Goal: Transaction & Acquisition: Purchase product/service

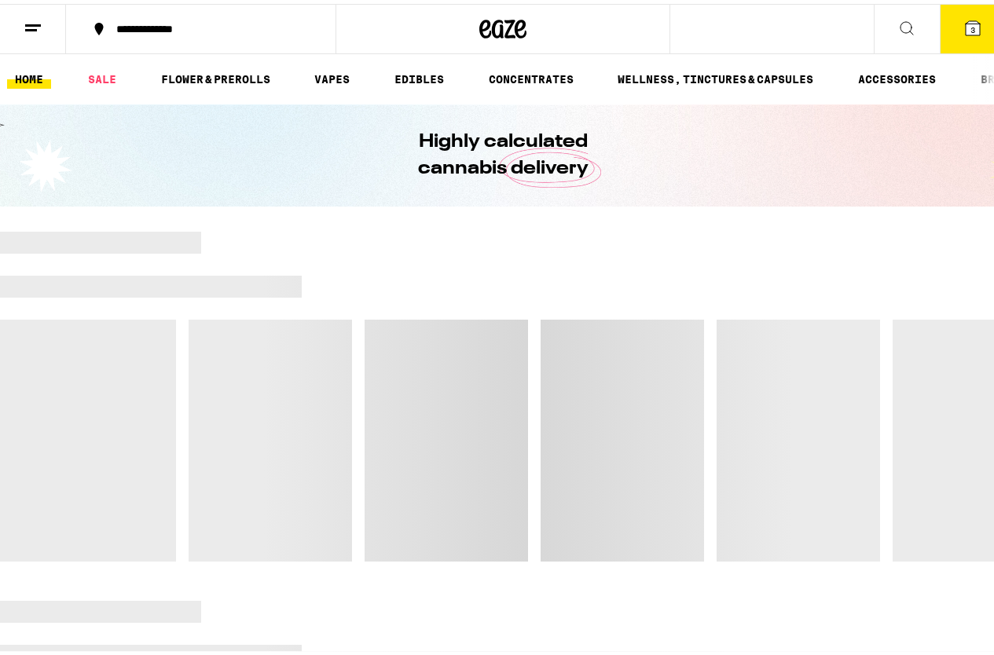
click at [965, 24] on icon at bounding box center [972, 24] width 14 height 14
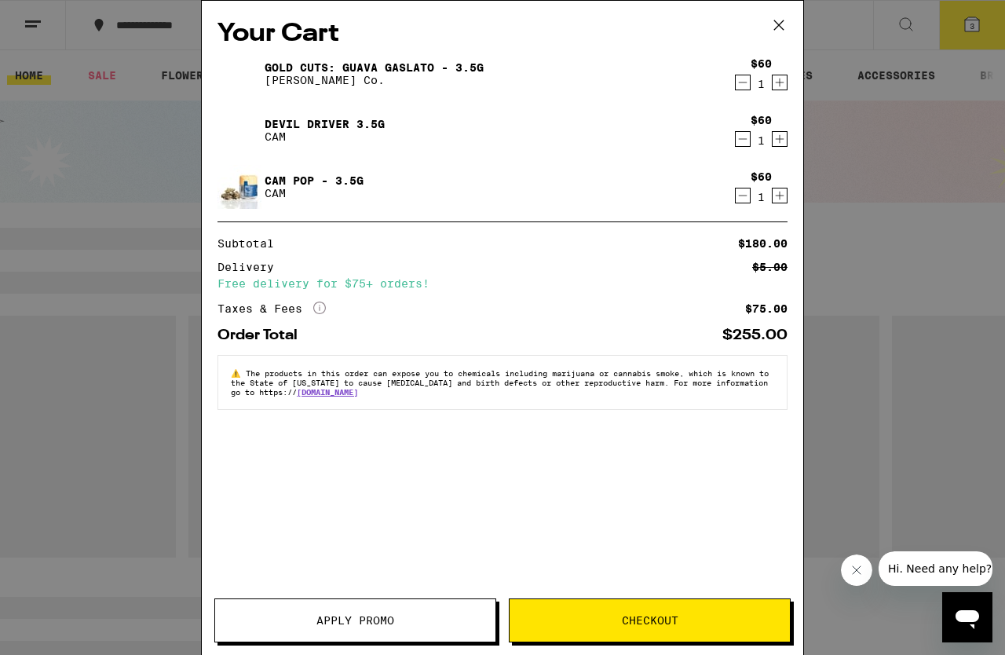
click at [654, 621] on span "Checkout" at bounding box center [650, 620] width 57 height 11
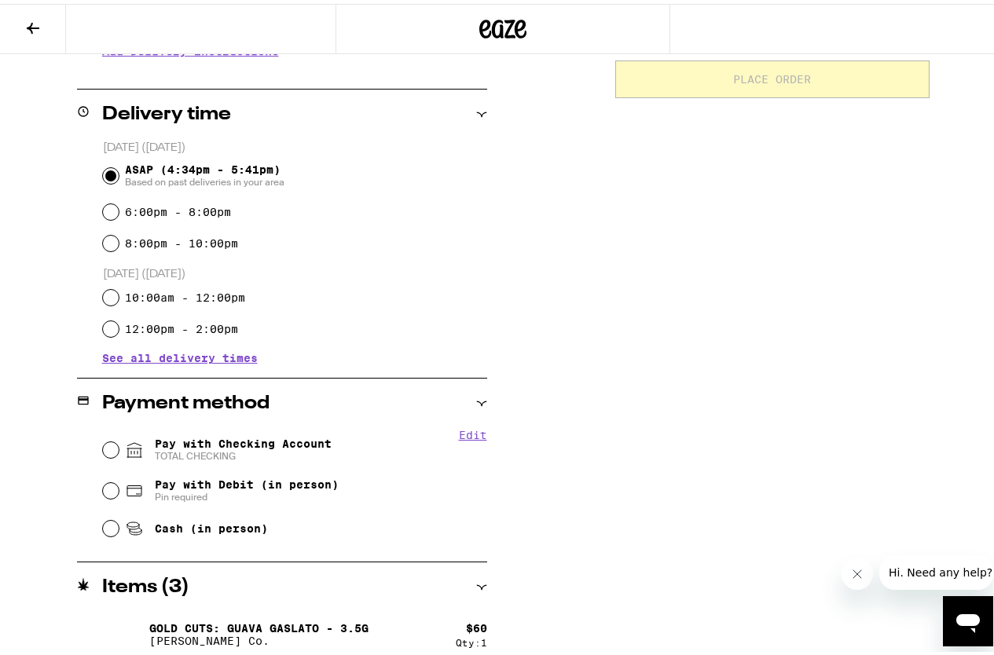
scroll to position [354, 0]
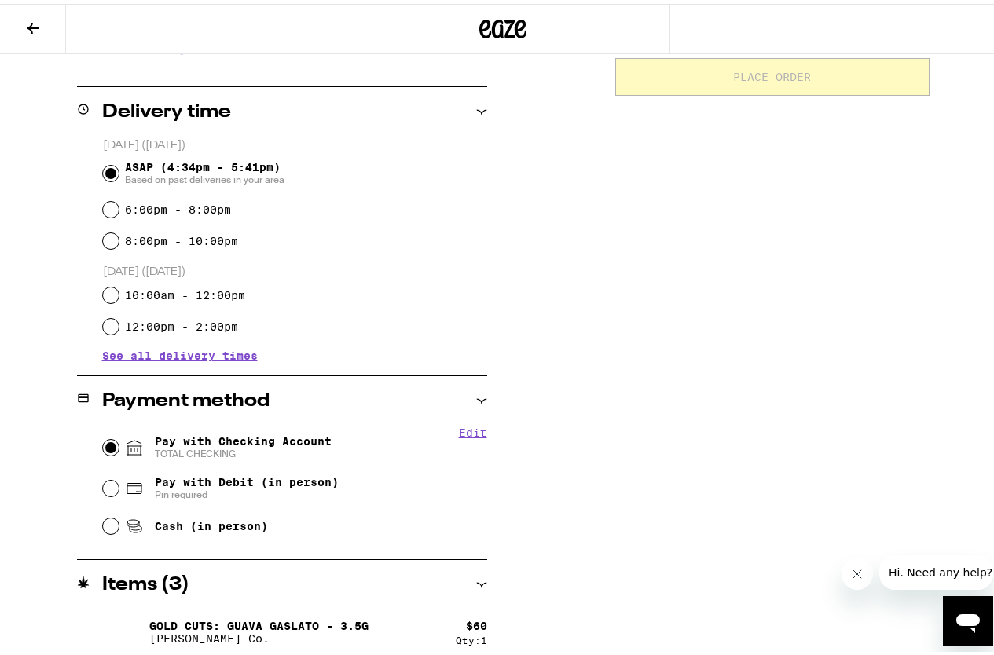
click at [103, 445] on input "Pay with Checking Account TOTAL CHECKING" at bounding box center [111, 444] width 16 height 16
radio input "true"
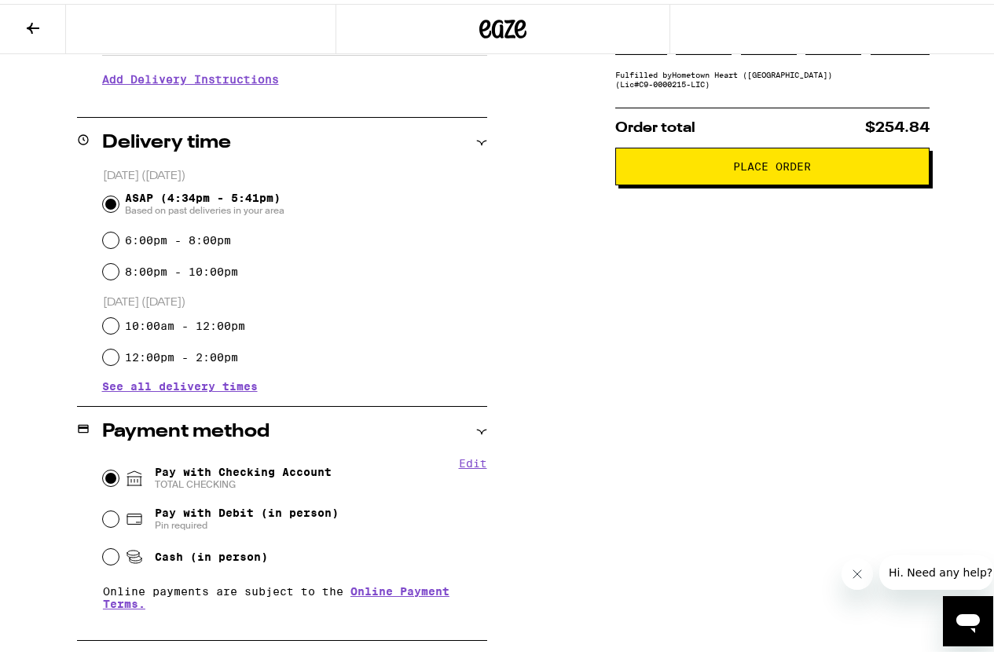
scroll to position [219, 0]
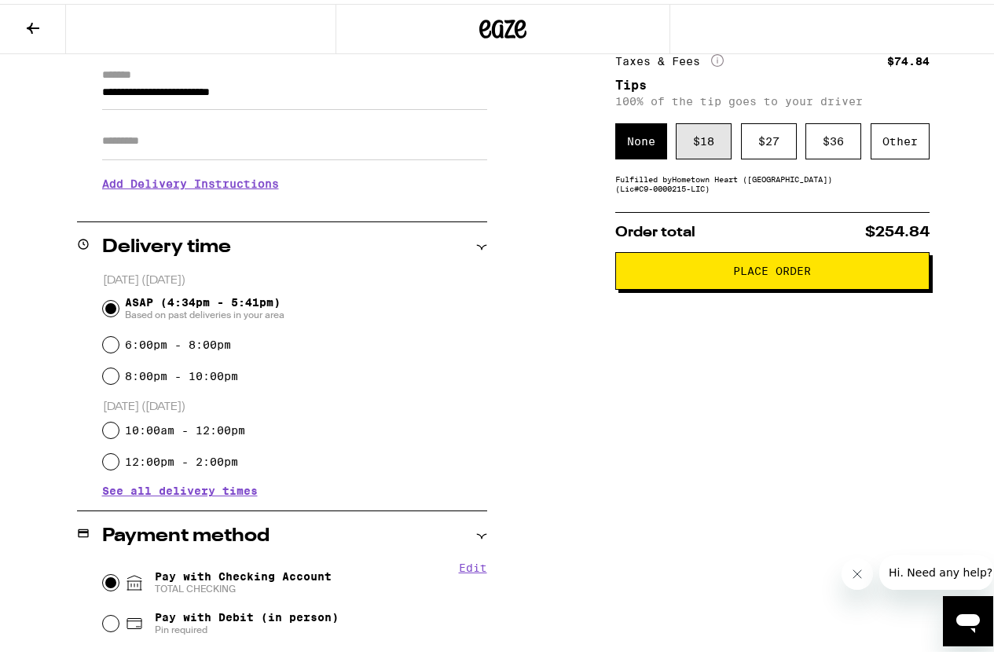
click at [686, 152] on div "$ 18" at bounding box center [703, 137] width 56 height 36
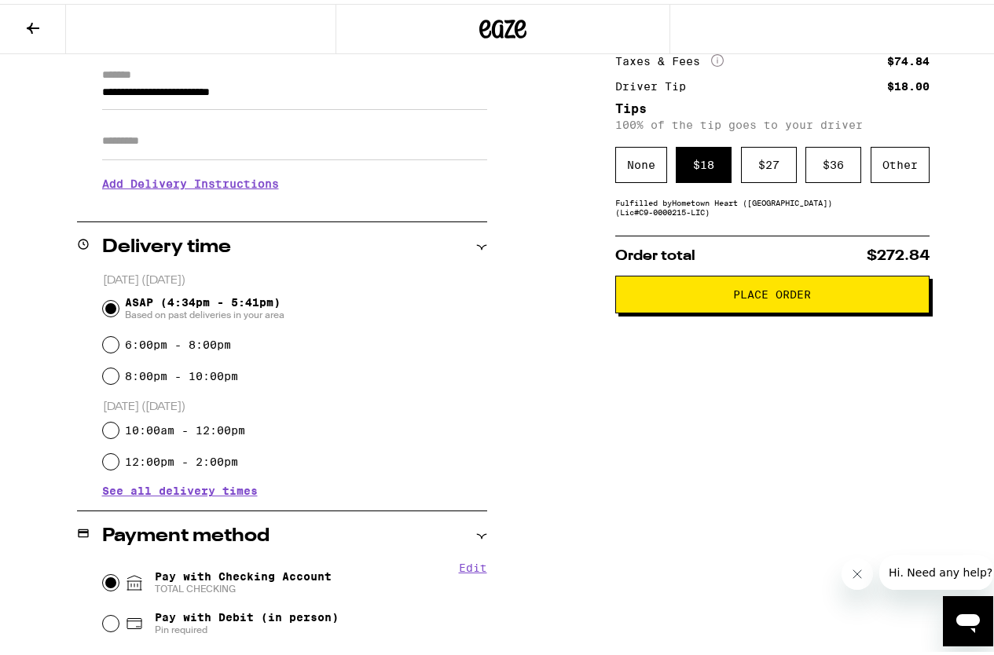
click at [762, 309] on button "Place Order" at bounding box center [772, 291] width 314 height 38
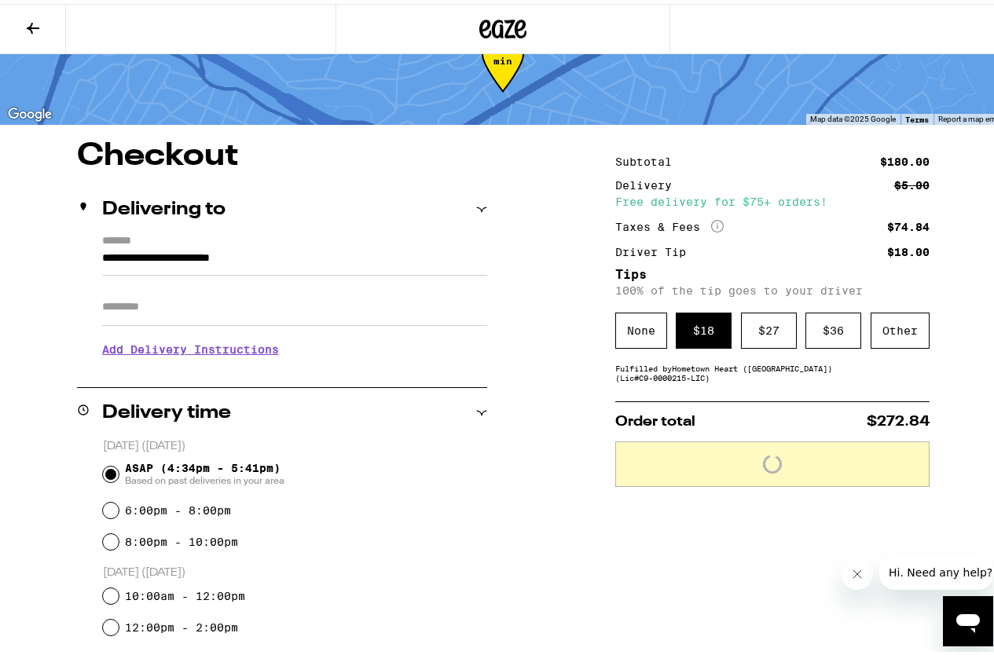
scroll to position [0, 0]
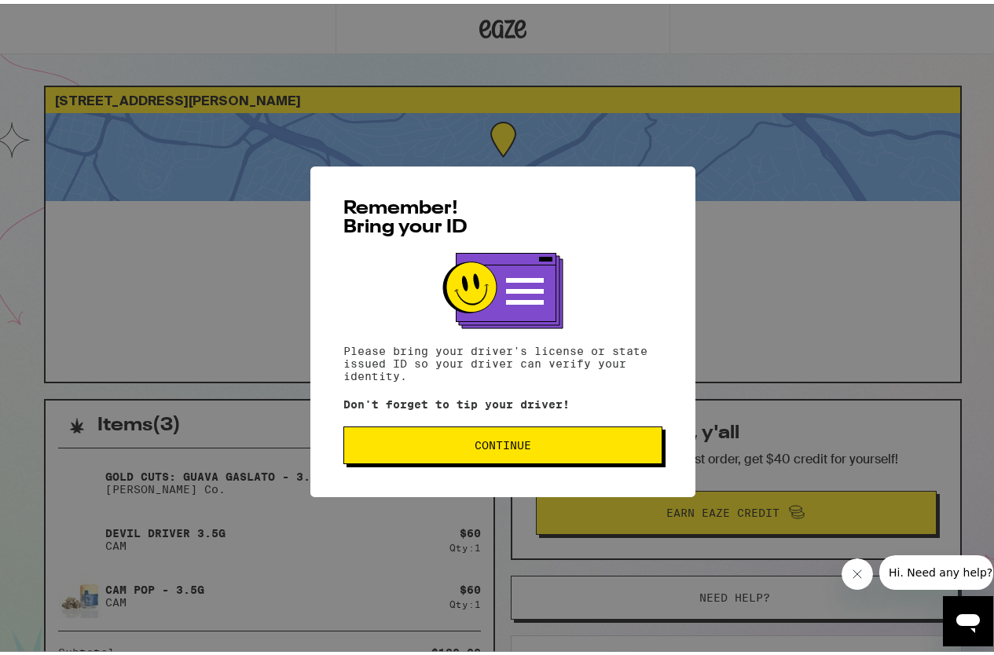
click at [603, 432] on button "Continue" at bounding box center [502, 442] width 319 height 38
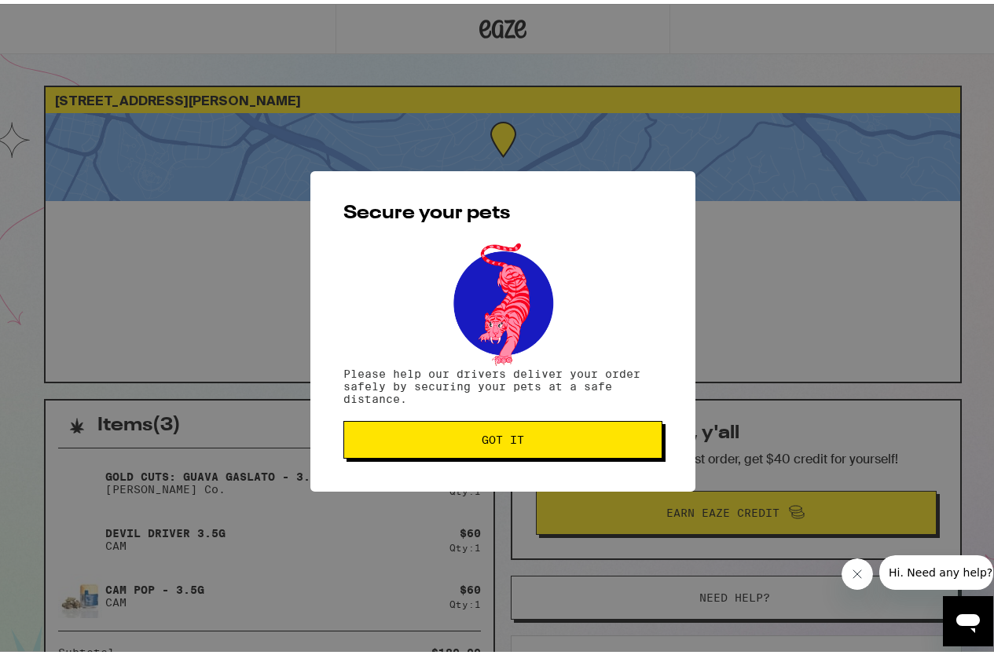
drag, startPoint x: 566, startPoint y: 438, endPoint x: 634, endPoint y: 169, distance: 277.9
click at [566, 438] on span "Got it" at bounding box center [503, 435] width 292 height 11
